Goal: Transaction & Acquisition: Purchase product/service

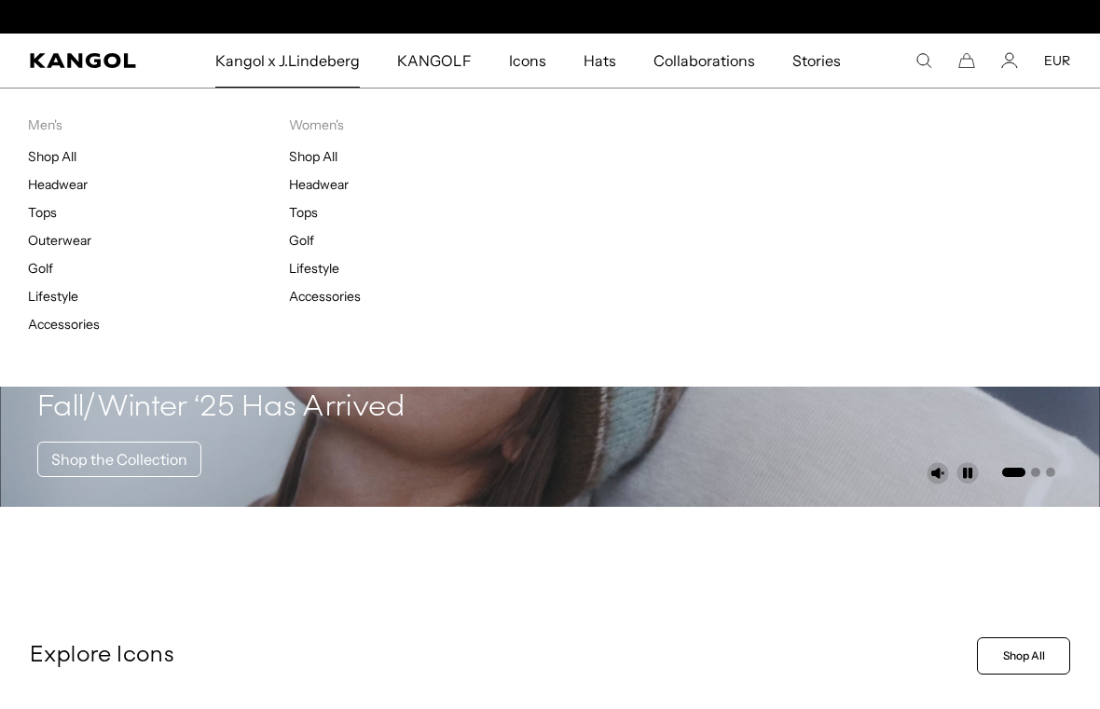
scroll to position [0, 384]
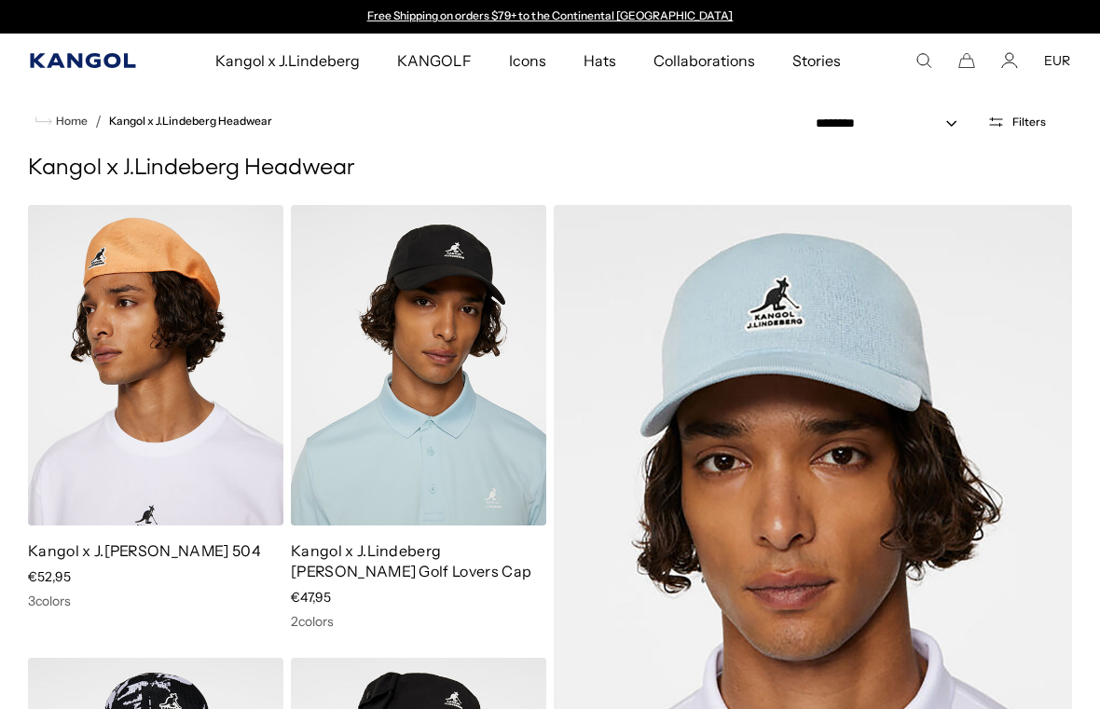
click at [87, 63] on icon "Kangol" at bounding box center [83, 60] width 107 height 15
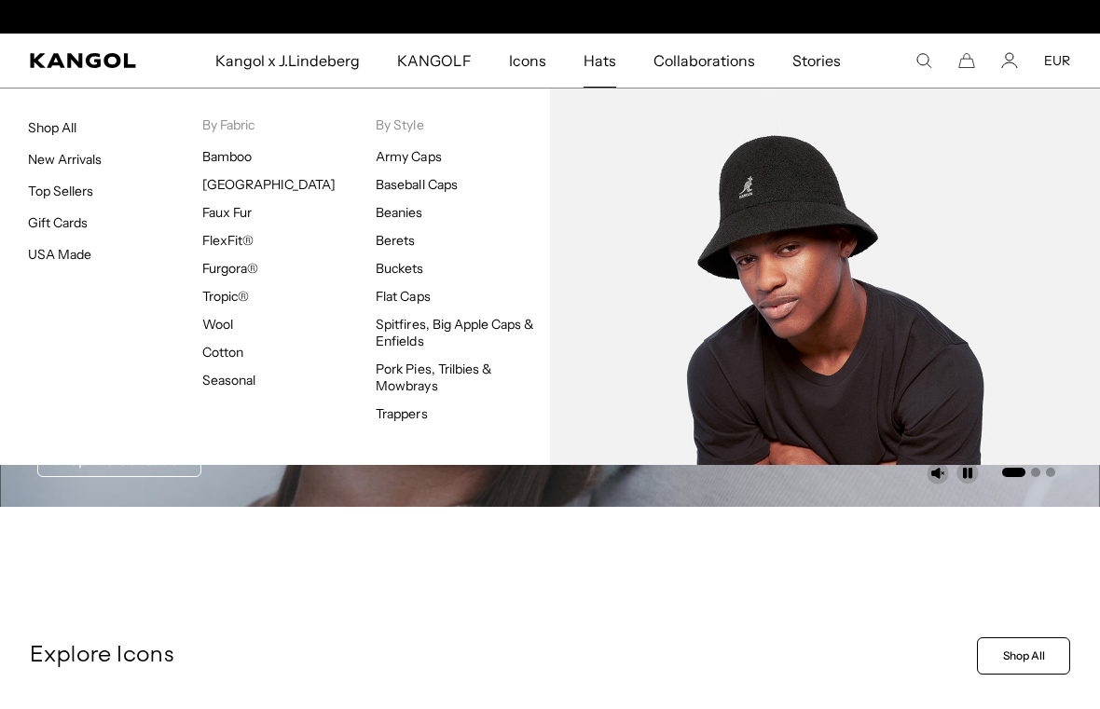
scroll to position [0, 384]
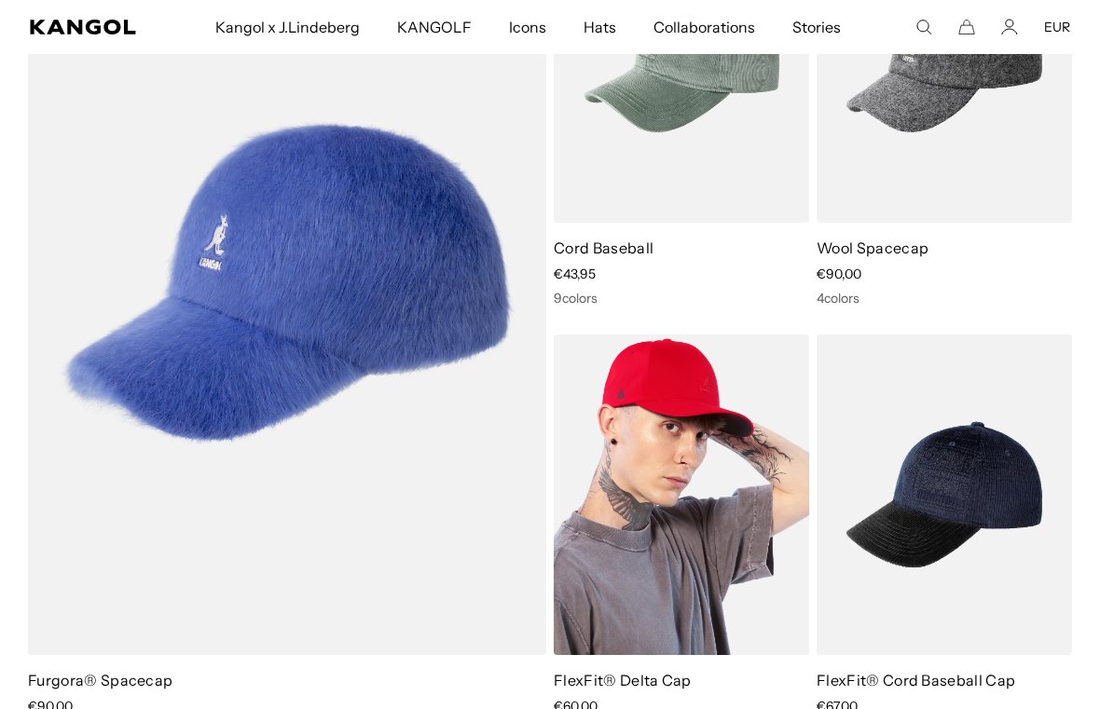
scroll to position [2958, 0]
click at [695, 536] on img at bounding box center [681, 495] width 255 height 321
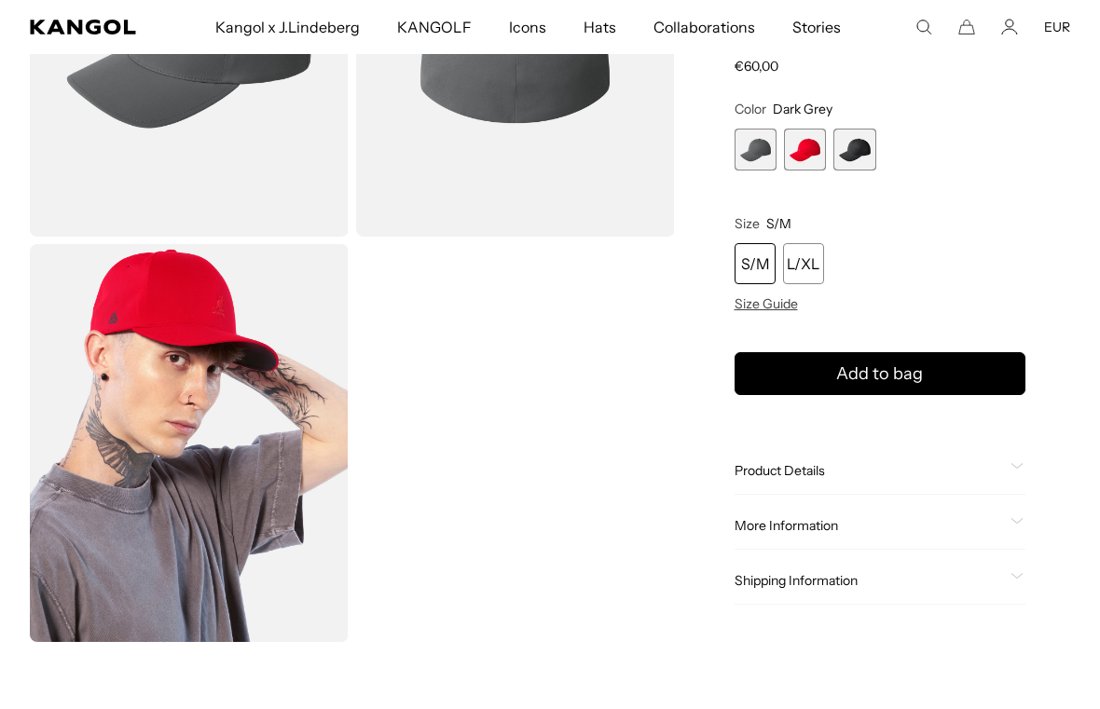
scroll to position [0, 384]
click at [281, 350] on img "Gallery Viewer" at bounding box center [189, 443] width 319 height 398
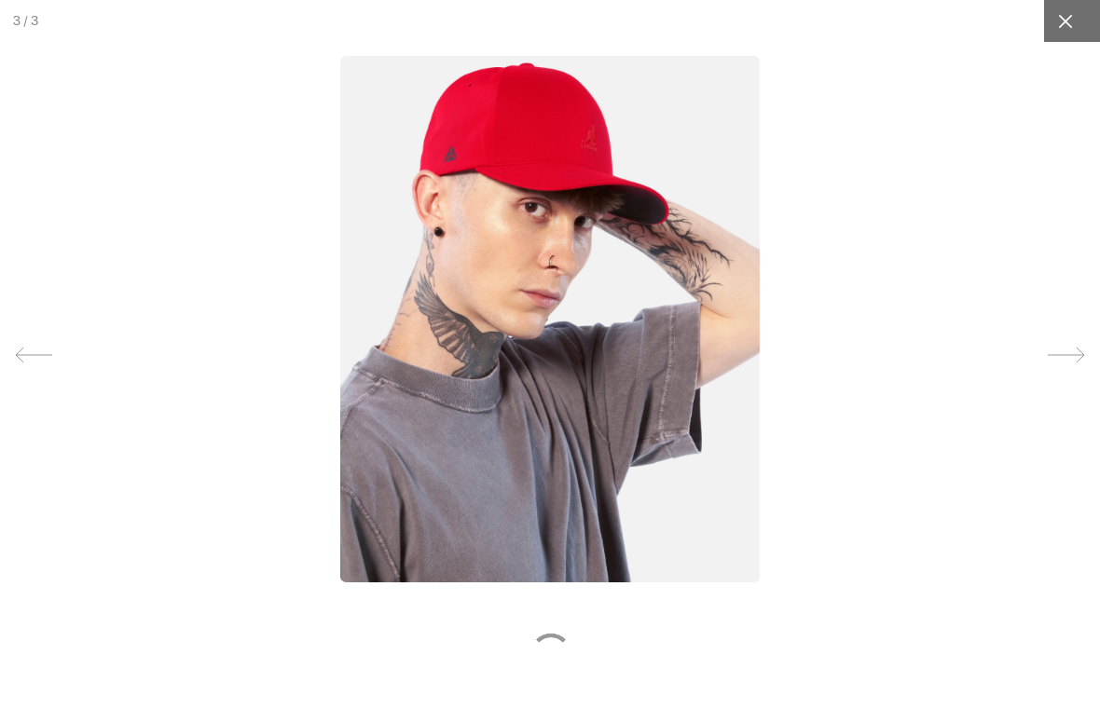
scroll to position [0, 0]
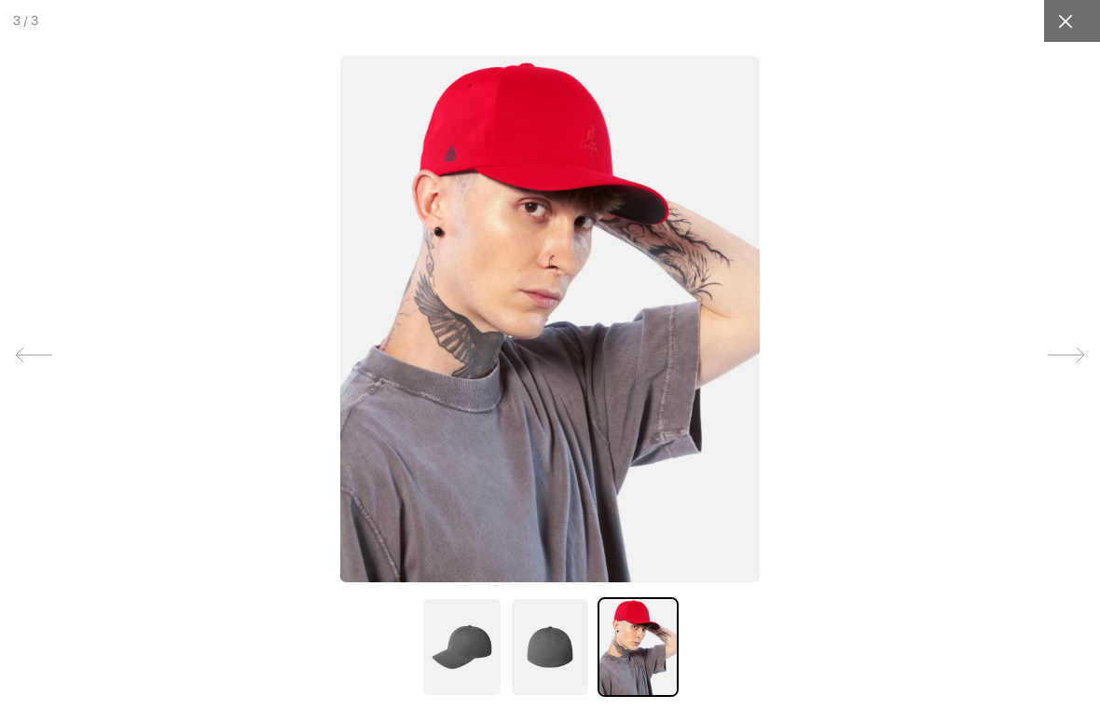
click at [1075, 16] on div at bounding box center [1065, 21] width 42 height 42
